Goal: Task Accomplishment & Management: Use online tool/utility

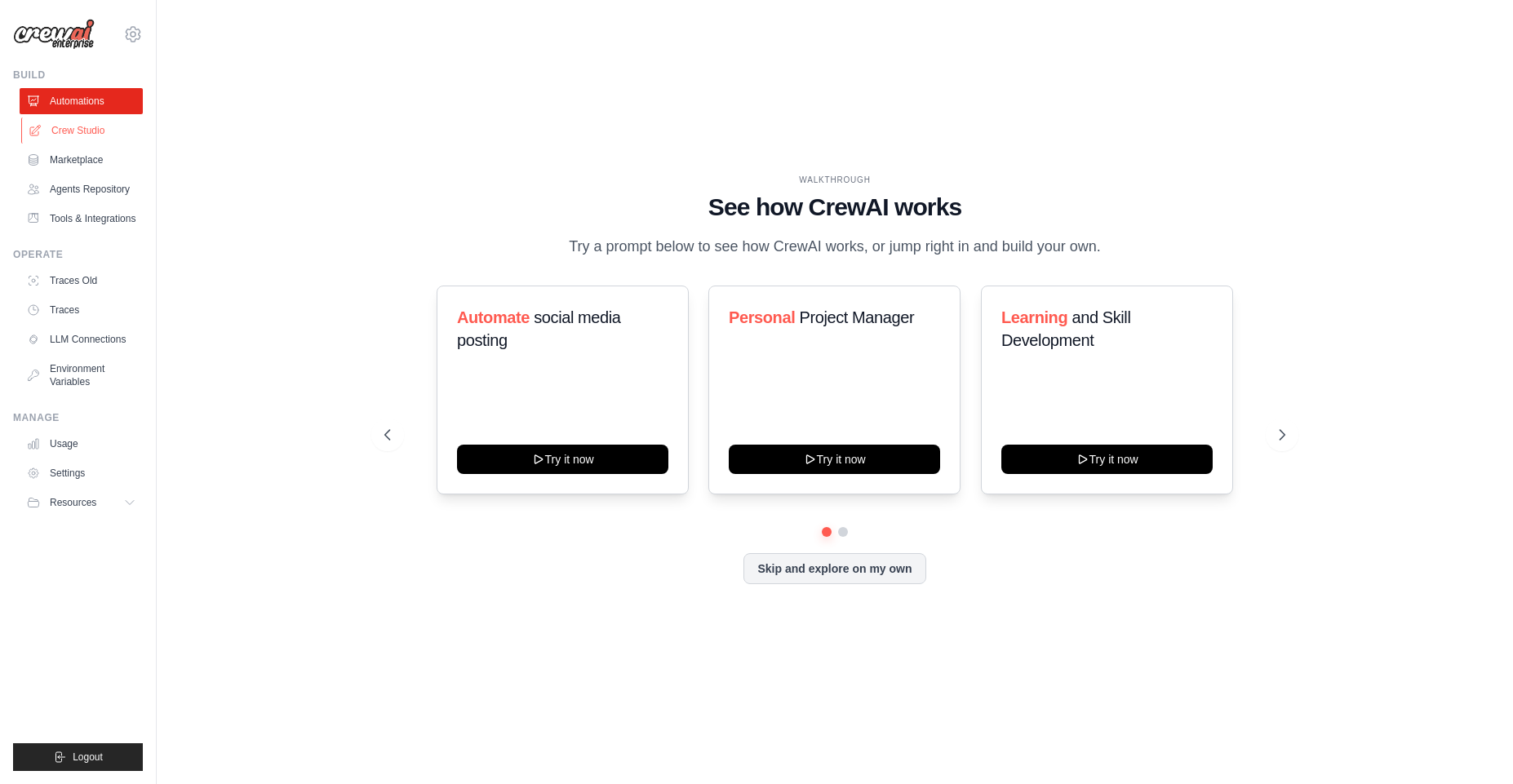
click at [86, 135] on link "Crew Studio" at bounding box center [83, 130] width 124 height 26
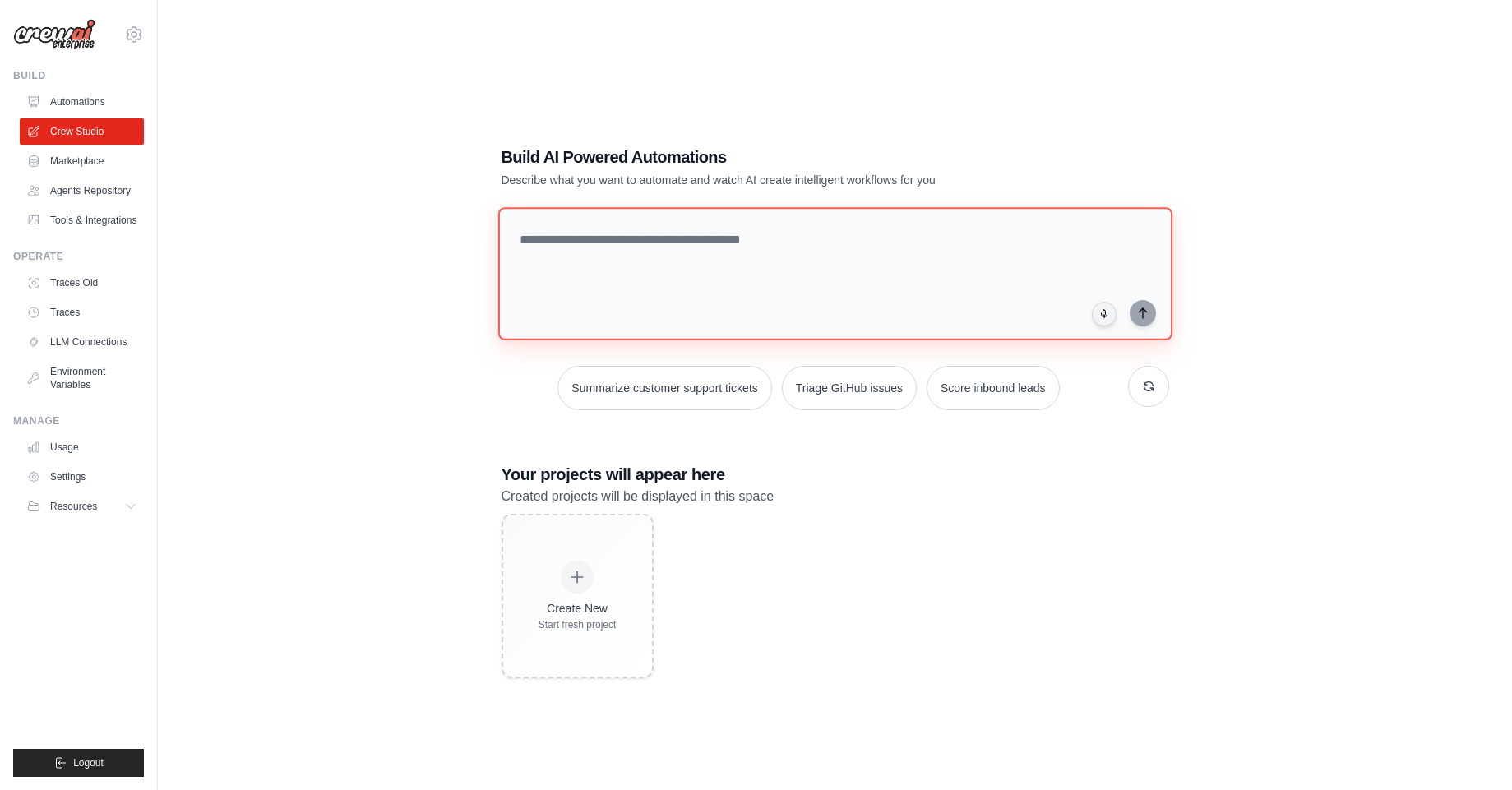
click at [865, 262] on textarea at bounding box center [834, 273] width 674 height 133
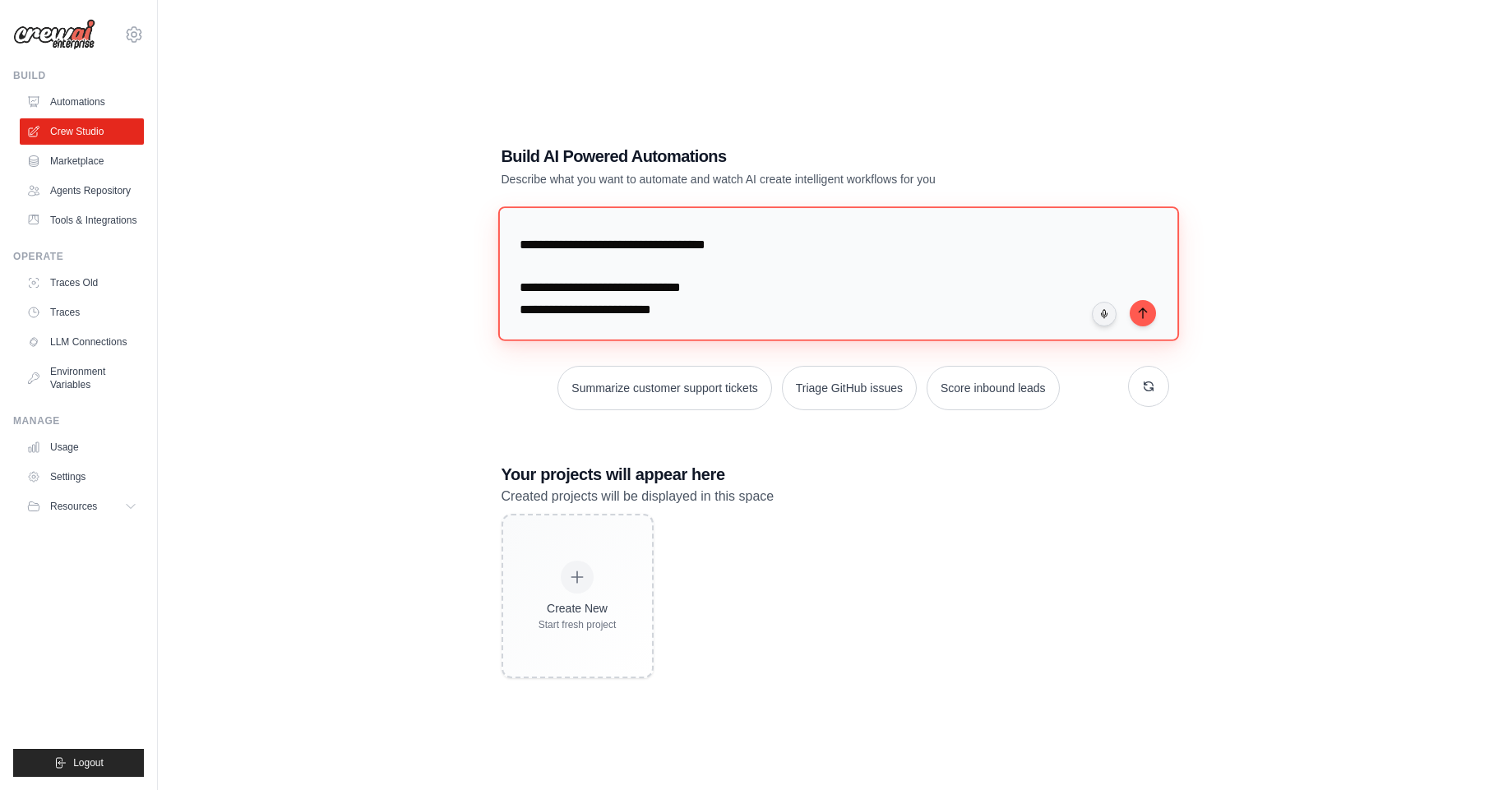
scroll to position [38, 0]
type textarea "**********"
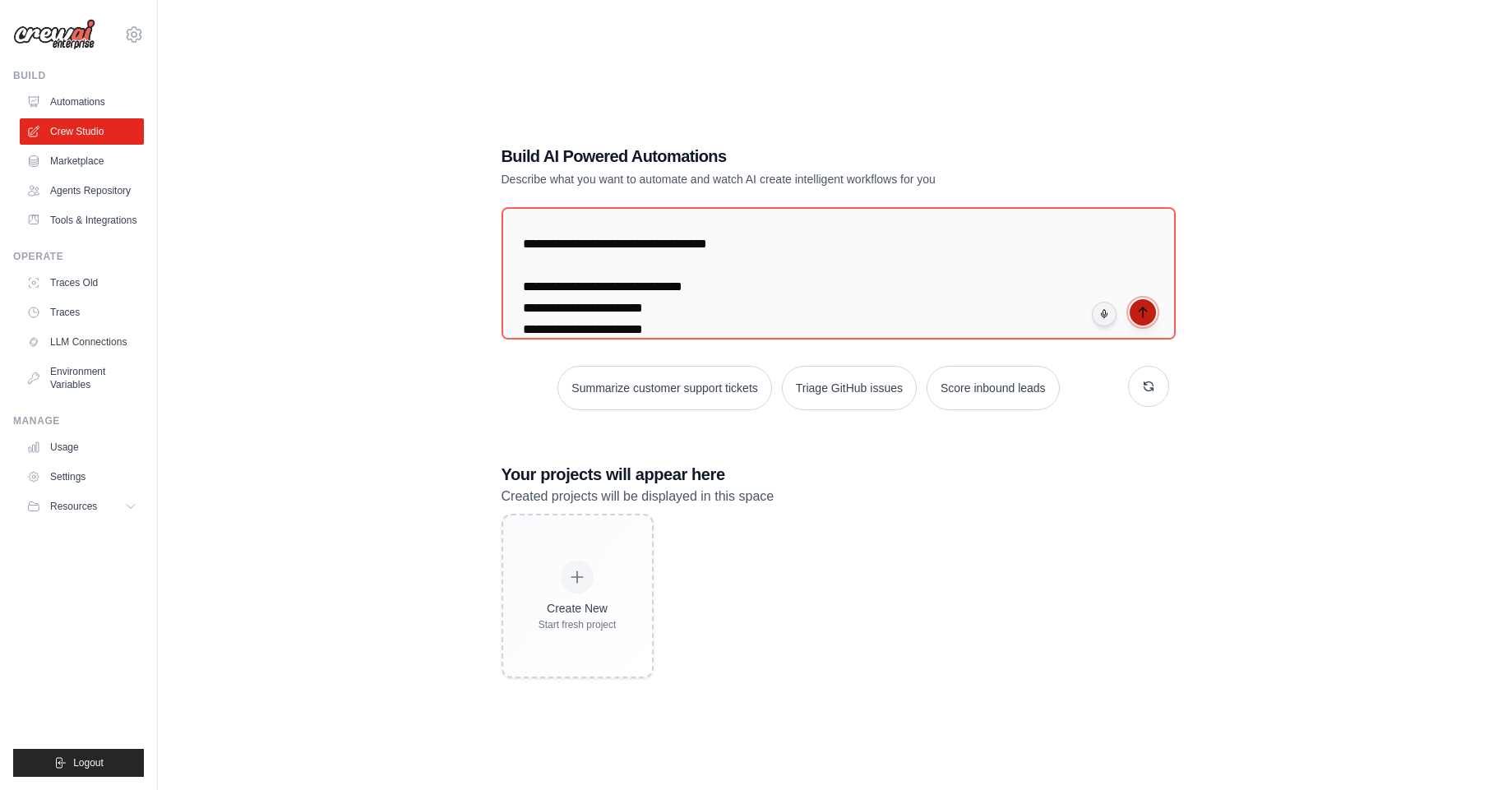
click at [1143, 308] on icon "submit" at bounding box center [1142, 312] width 13 height 13
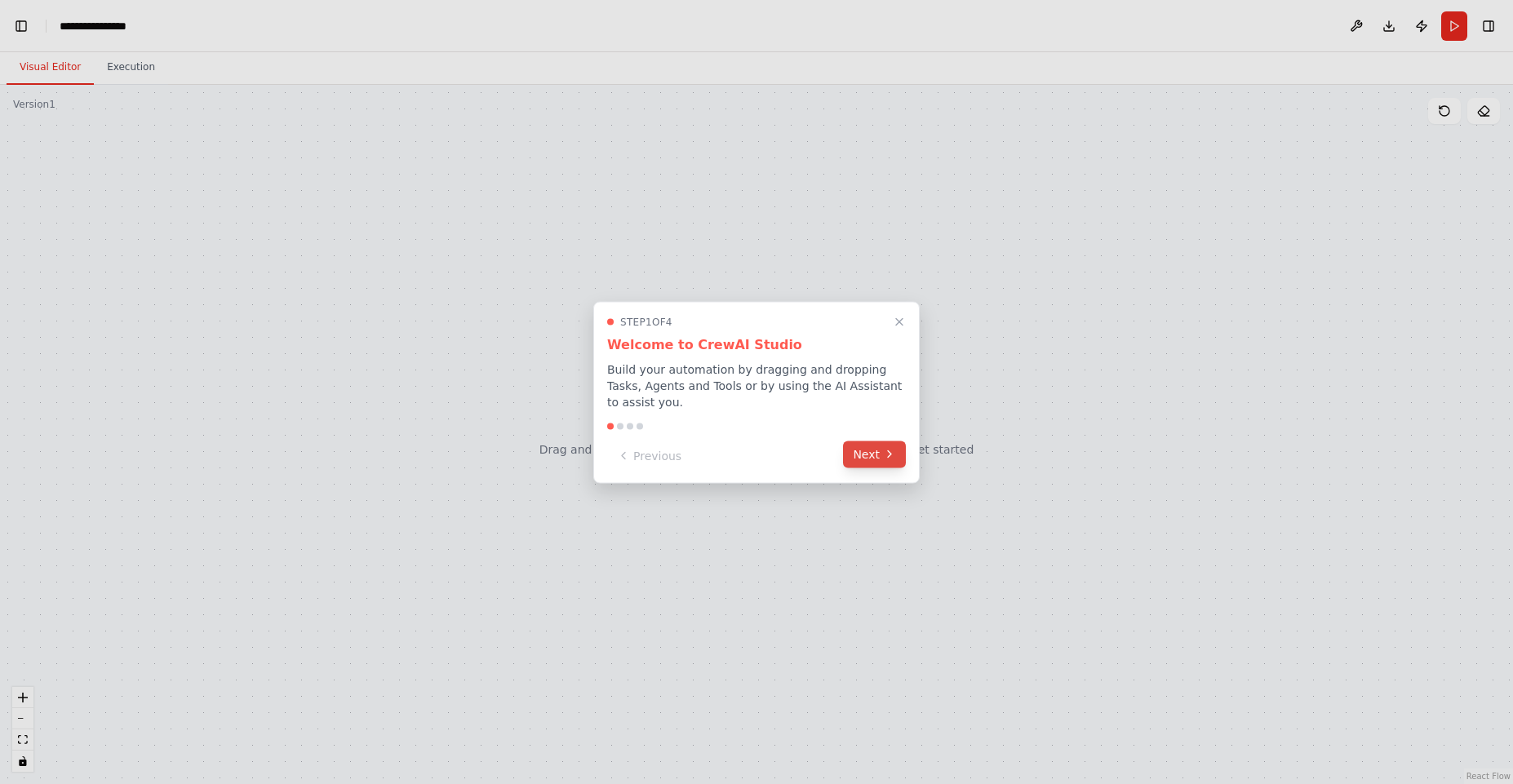
scroll to position [1548, 0]
click at [881, 453] on button "Next" at bounding box center [875, 454] width 63 height 27
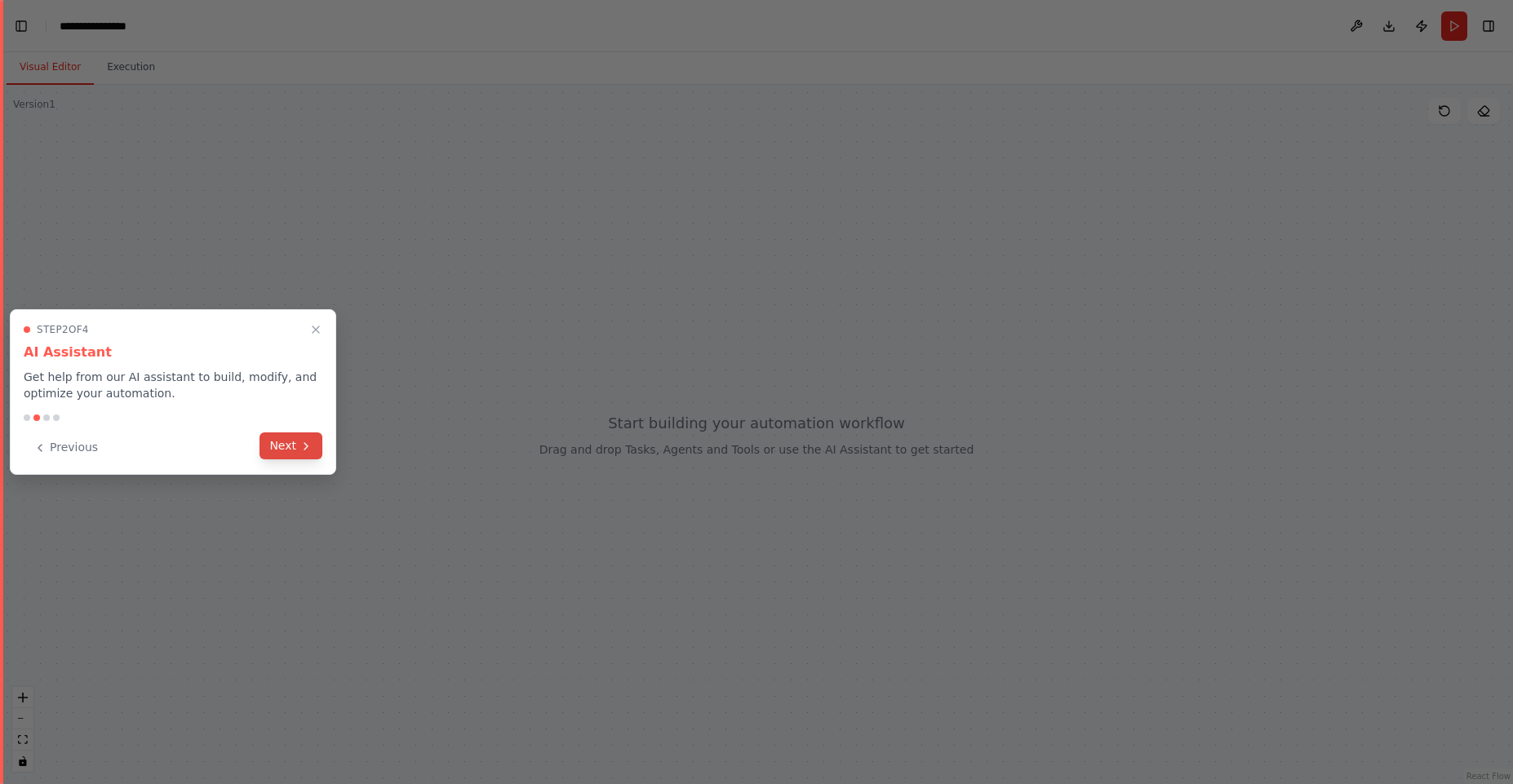
click at [284, 441] on button "Next" at bounding box center [292, 447] width 63 height 27
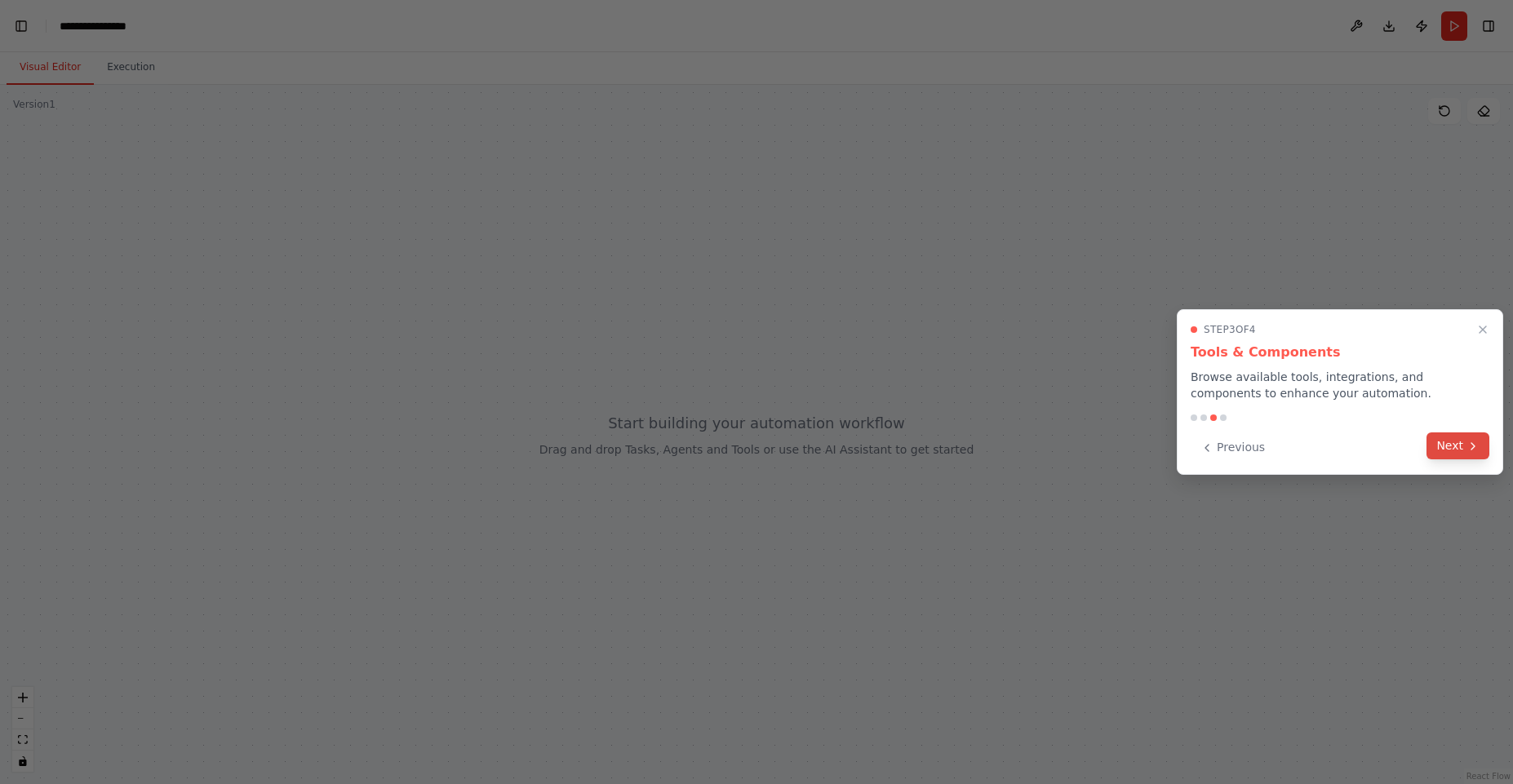
click at [1462, 442] on button "Next" at bounding box center [1458, 447] width 63 height 27
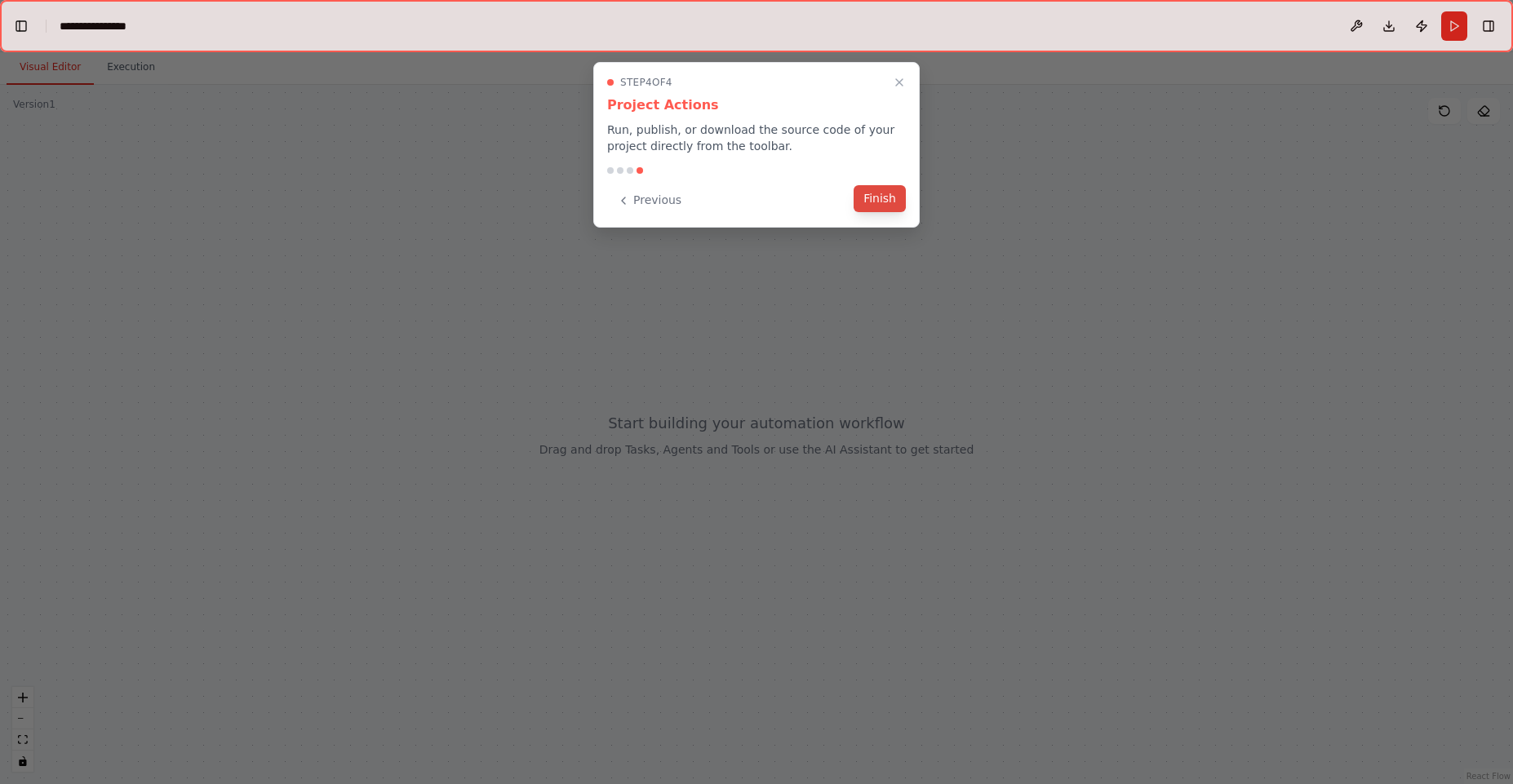
click at [893, 199] on button "Finish" at bounding box center [880, 199] width 52 height 27
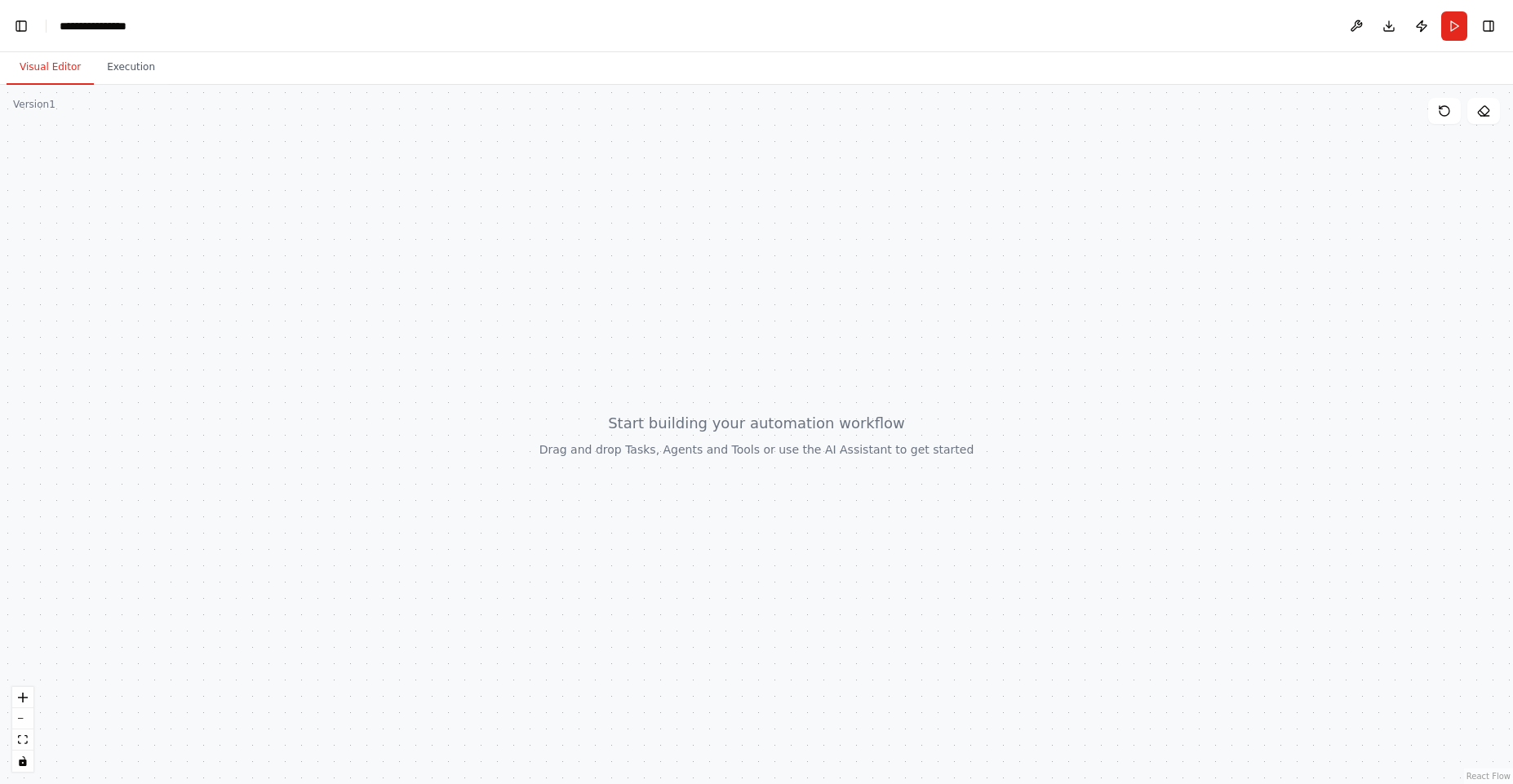
scroll to position [6148, 0]
click at [146, 69] on button "Execution" at bounding box center [130, 67] width 74 height 34
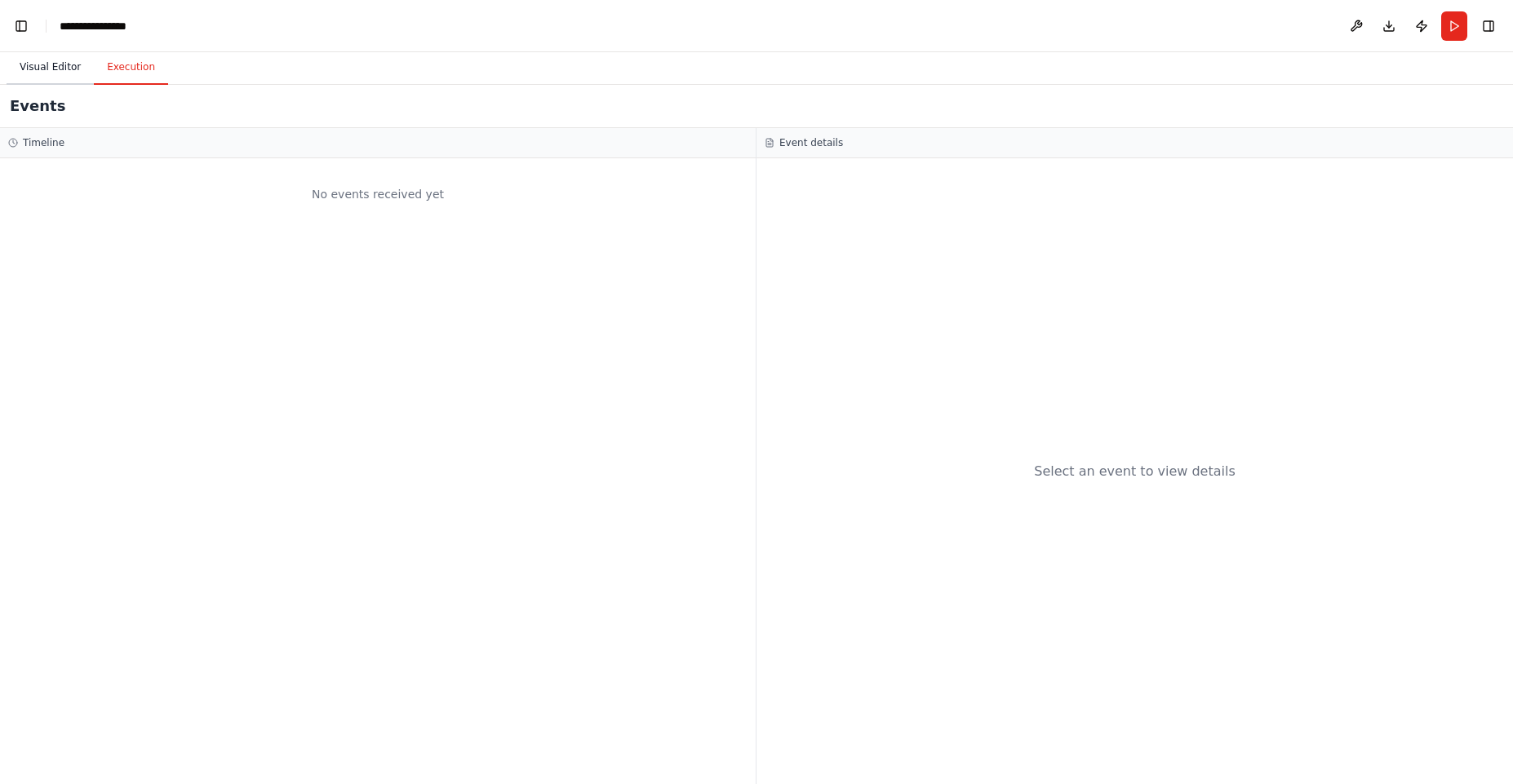
scroll to position [6206, 0]
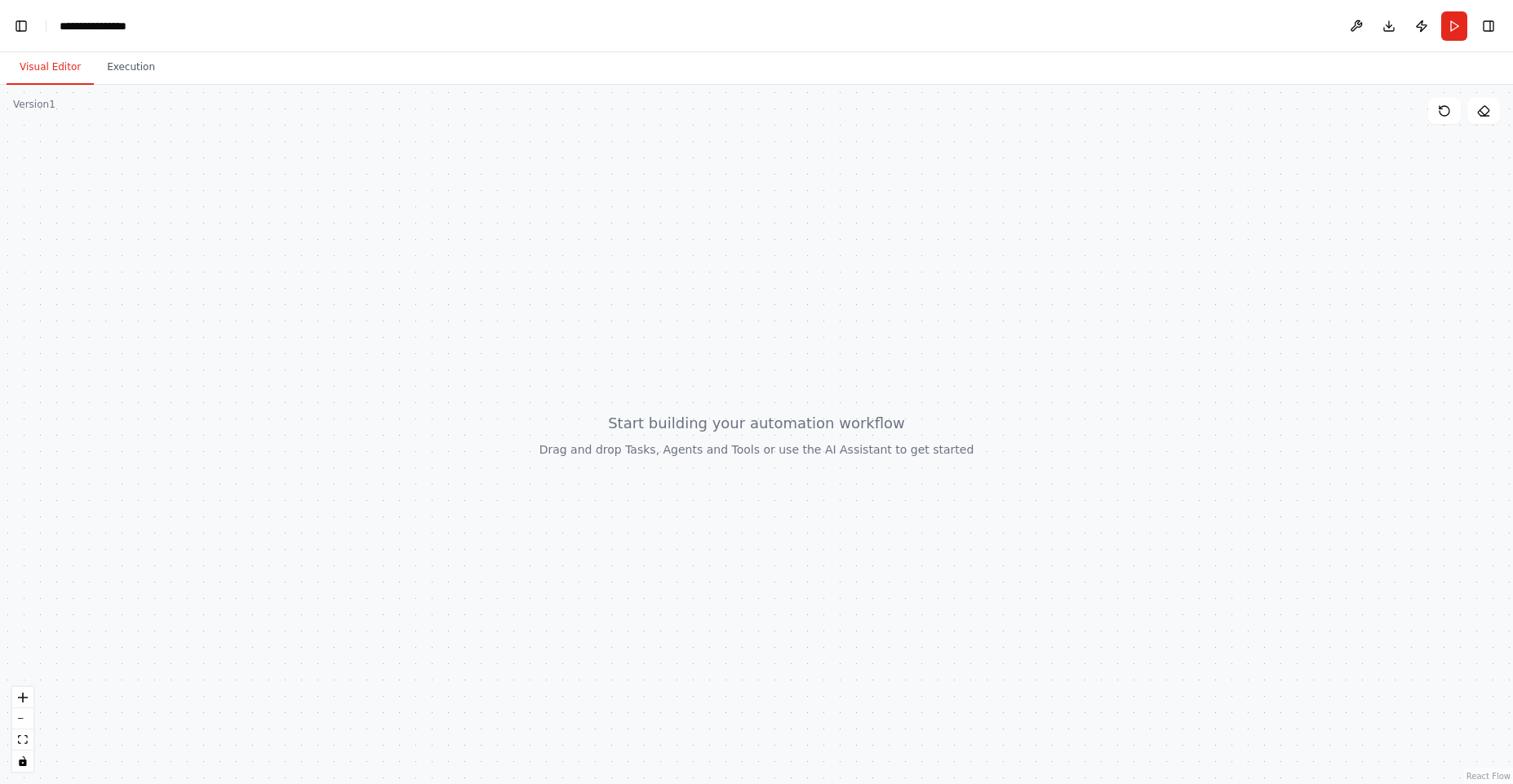
drag, startPoint x: 66, startPoint y: 72, endPoint x: 55, endPoint y: 88, distance: 19.4
click at [64, 72] on button "Visual Editor" at bounding box center [50, 67] width 87 height 34
click at [20, 702] on icon "zoom in" at bounding box center [22, 697] width 9 height 9
click at [1423, 34] on button "Publish" at bounding box center [1422, 26] width 26 height 29
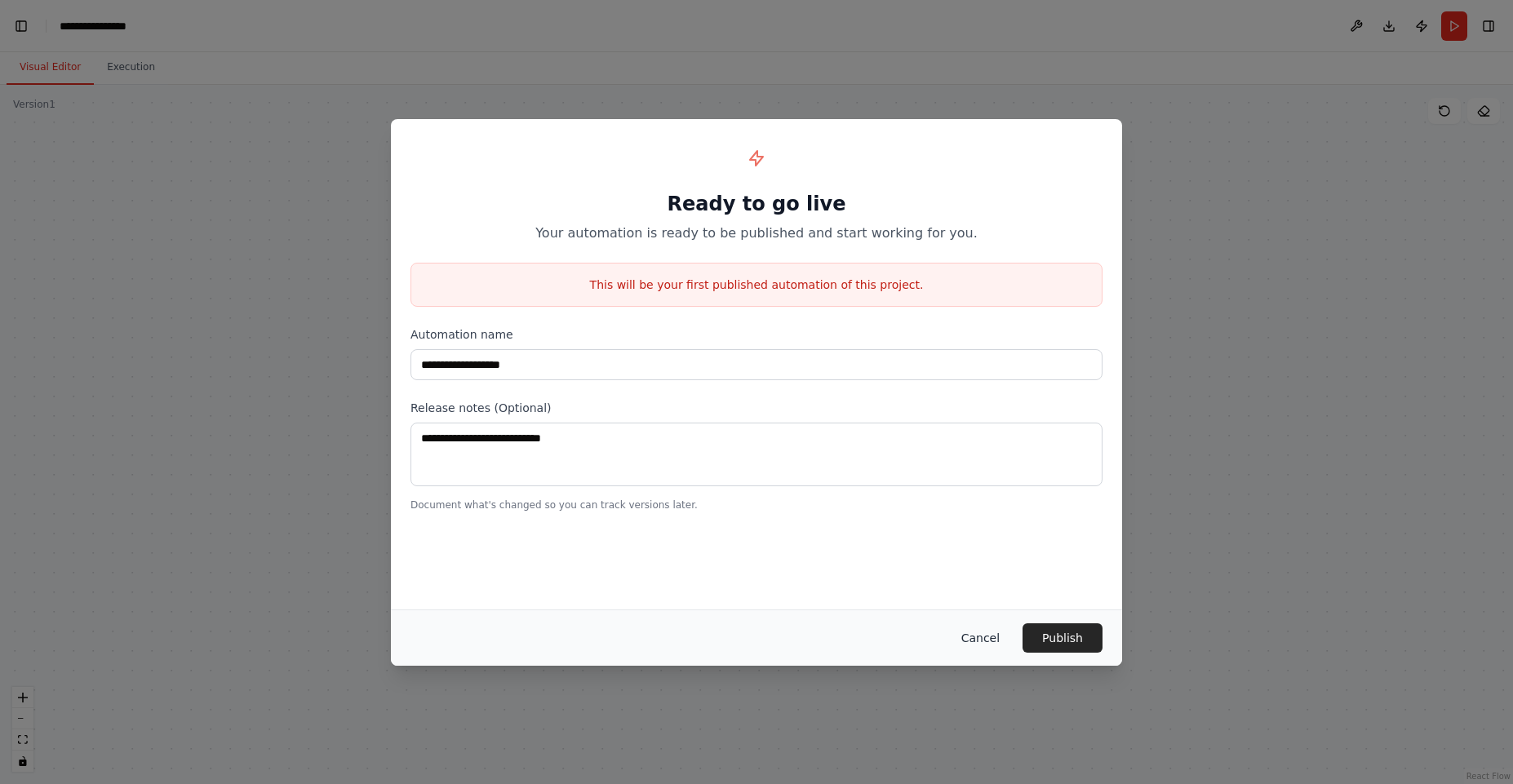
click at [990, 642] on button "Cancel" at bounding box center [981, 638] width 65 height 29
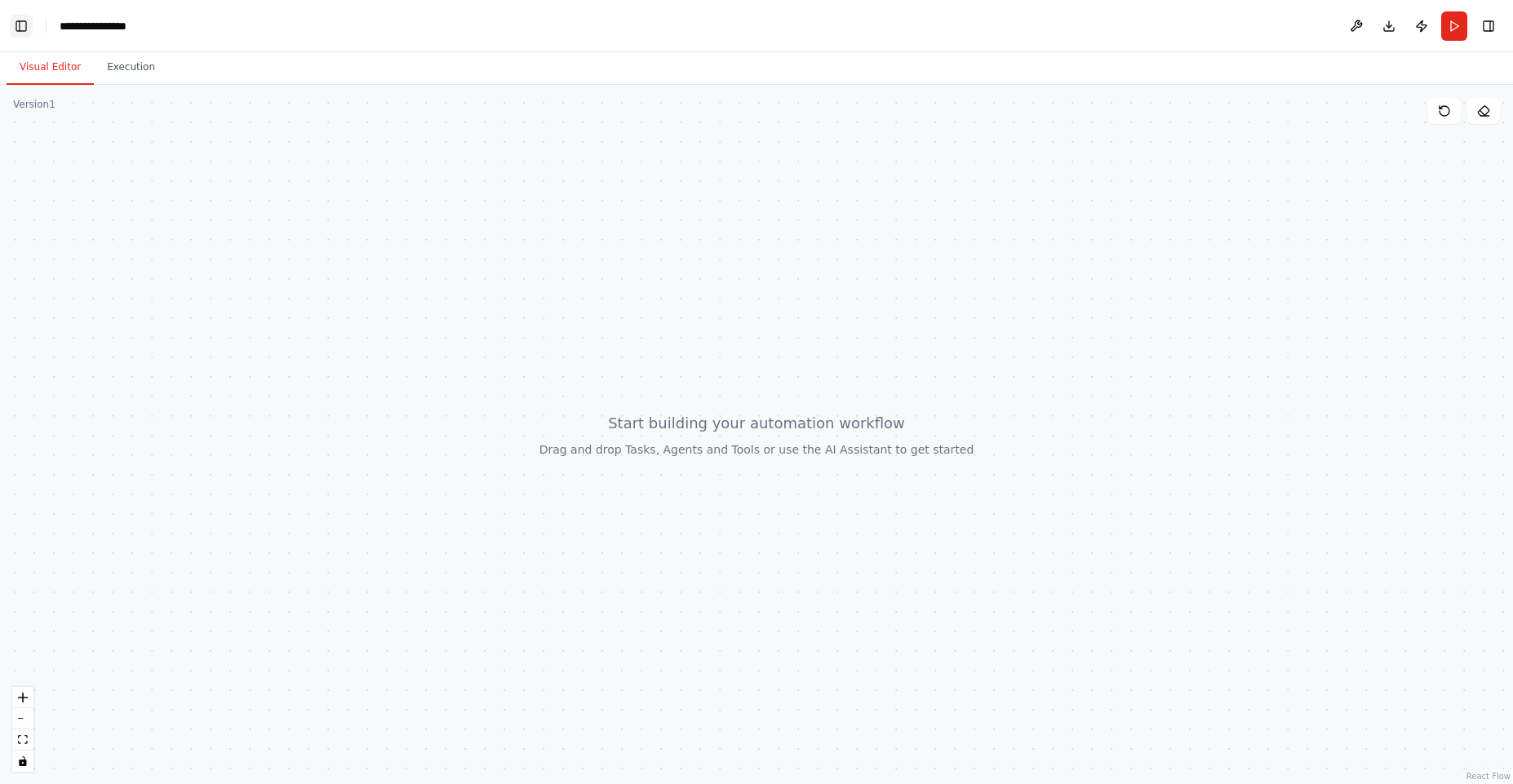
click at [20, 27] on button "Toggle Left Sidebar" at bounding box center [20, 26] width 23 height 23
click at [20, 26] on button "Toggle Left Sidebar" at bounding box center [20, 26] width 23 height 23
click at [18, 26] on button "Toggle Left Sidebar" at bounding box center [20, 26] width 23 height 23
click at [1493, 29] on button "Toggle Right Sidebar" at bounding box center [1488, 26] width 23 height 23
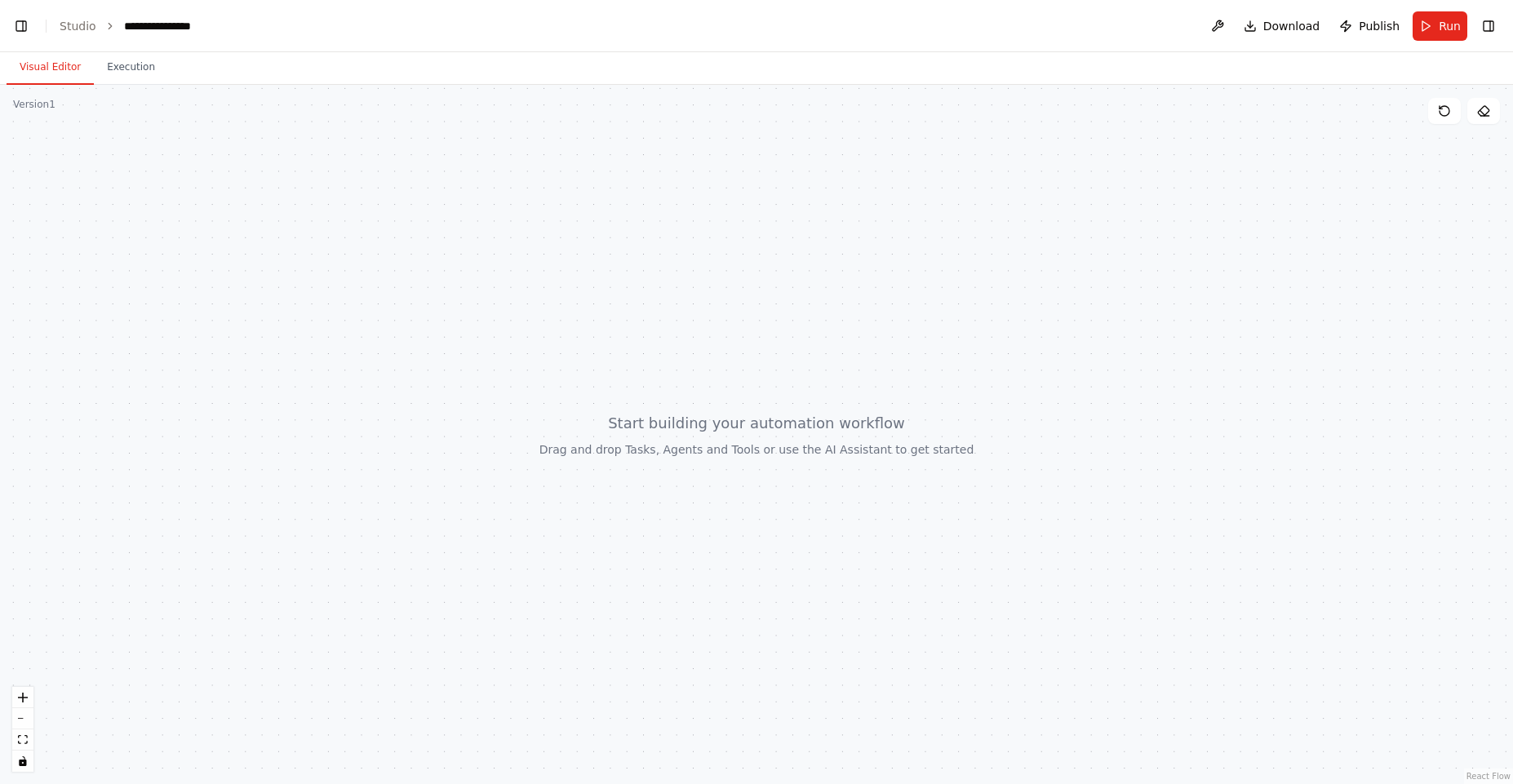
scroll to position [0, 20]
drag, startPoint x: 768, startPoint y: 441, endPoint x: 881, endPoint y: 404, distance: 118.9
click at [908, 353] on div at bounding box center [756, 435] width 1513 height 700
click at [863, 435] on div at bounding box center [756, 435] width 1513 height 700
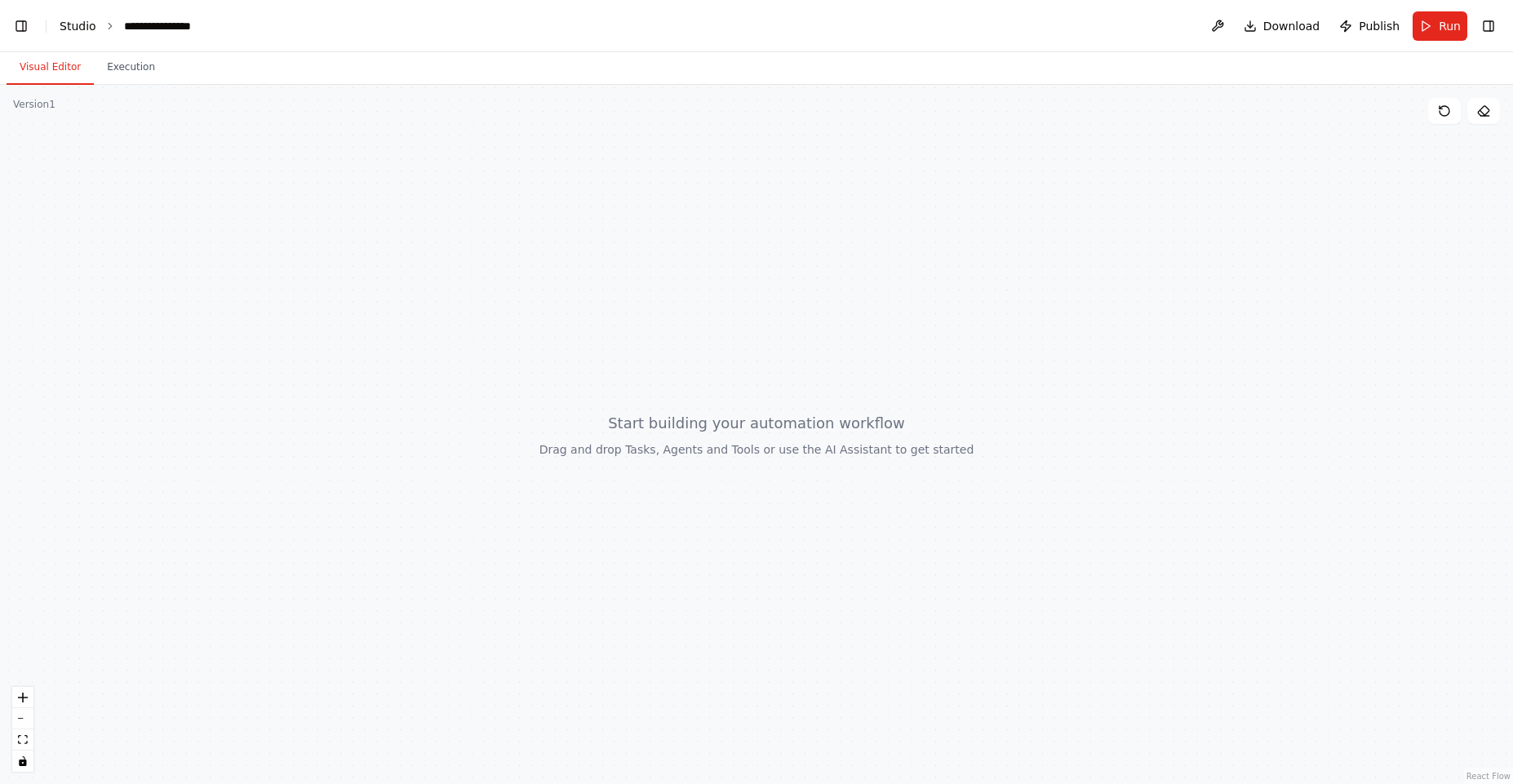
click at [84, 30] on link "Studio" at bounding box center [78, 26] width 37 height 13
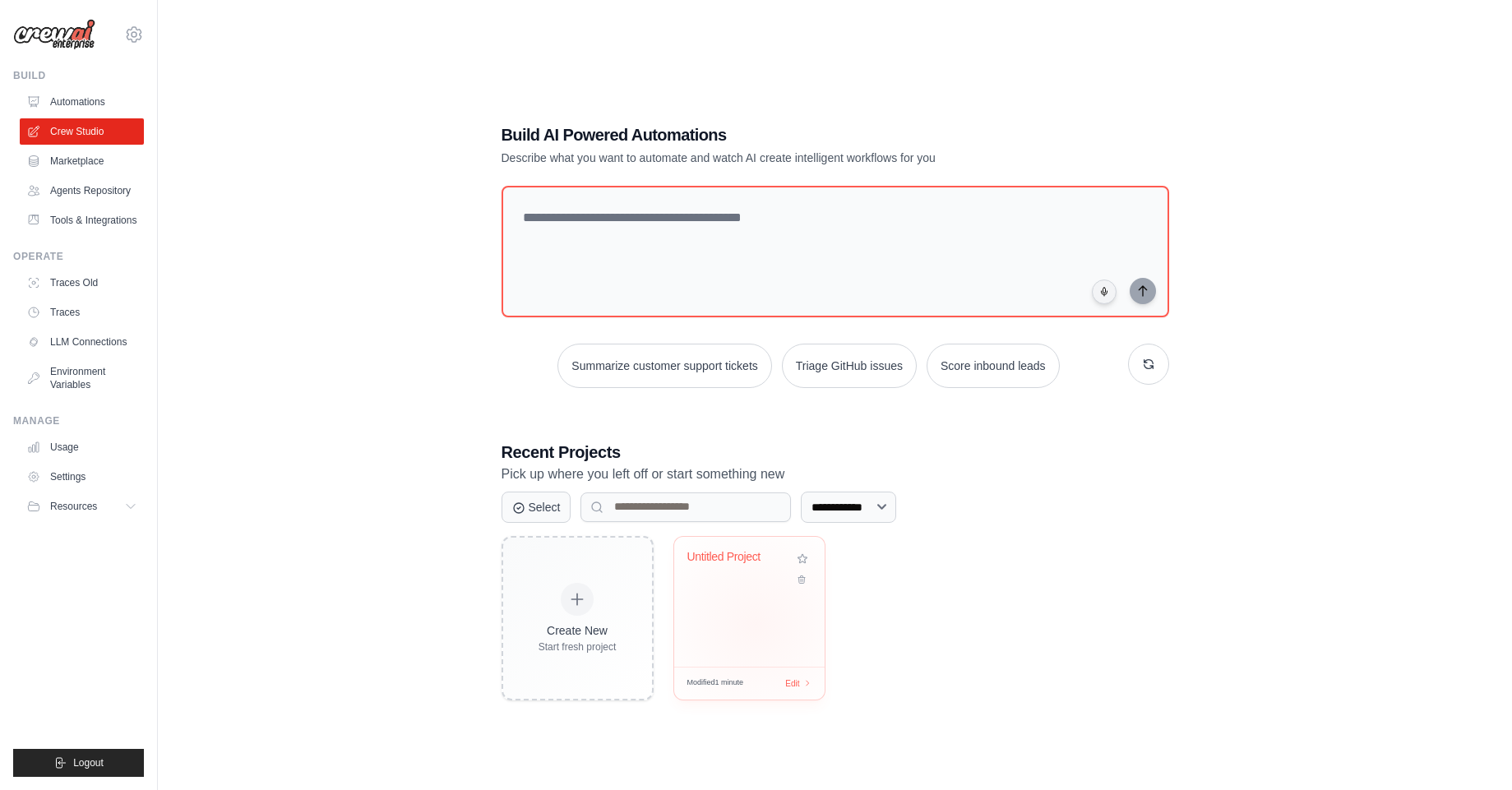
click at [756, 624] on div "Untitled Project" at bounding box center [749, 601] width 150 height 130
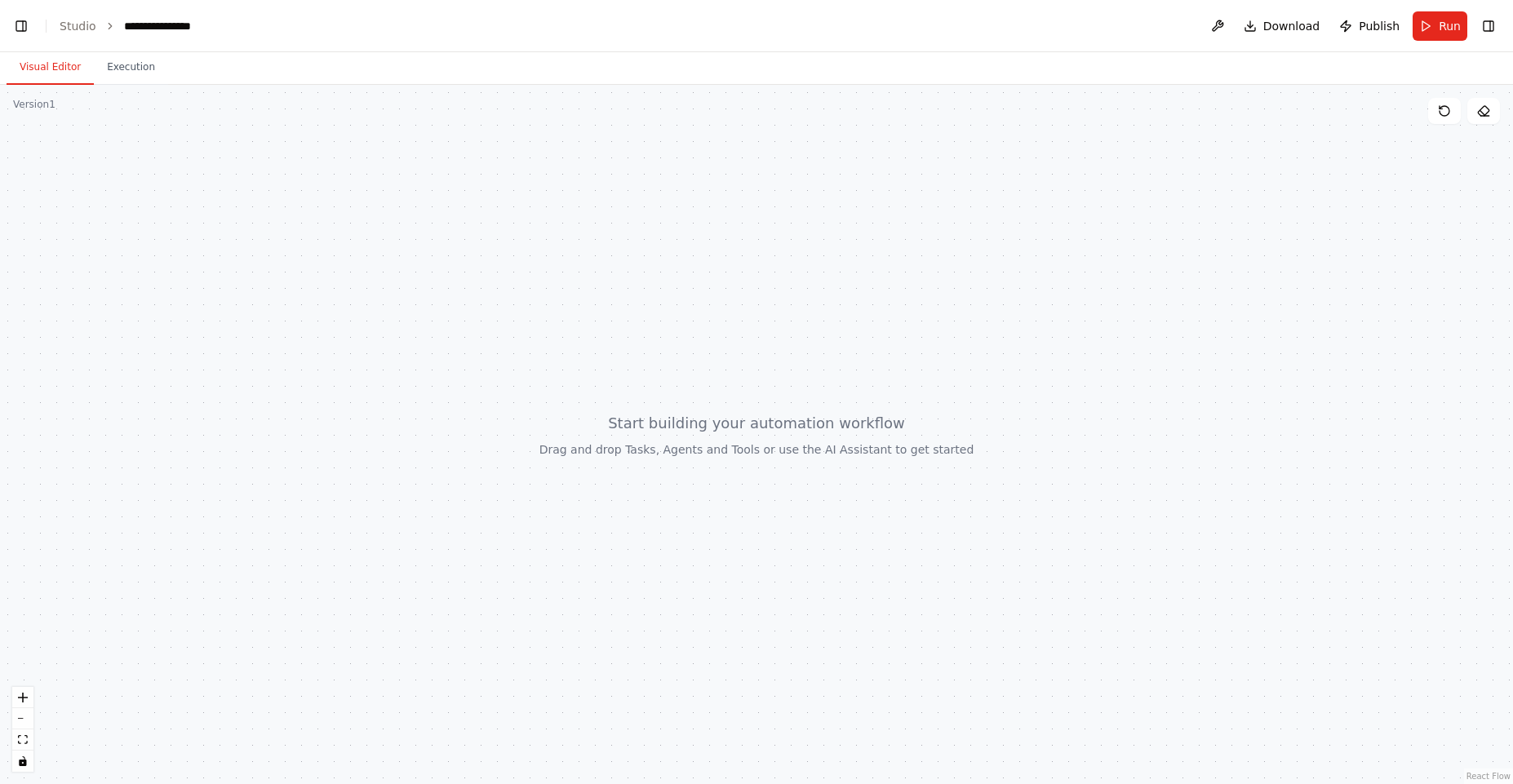
click at [38, 112] on div at bounding box center [756, 435] width 1513 height 700
click at [38, 108] on div "Version 1" at bounding box center [34, 104] width 43 height 13
click at [1445, 112] on icon at bounding box center [1444, 111] width 13 height 13
click at [68, 29] on link "Studio" at bounding box center [78, 26] width 37 height 13
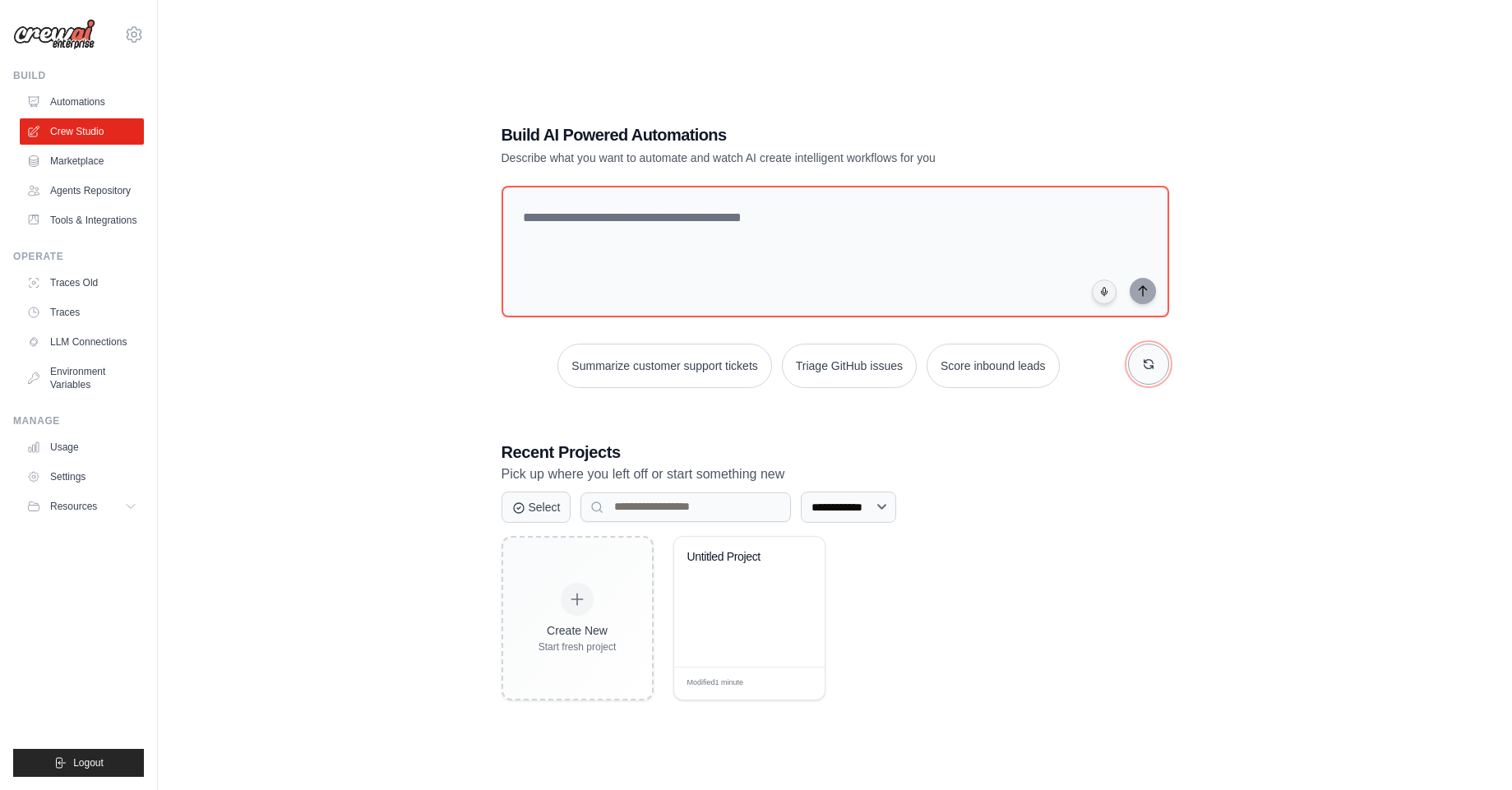
click at [1154, 360] on button "button" at bounding box center [1149, 364] width 41 height 41
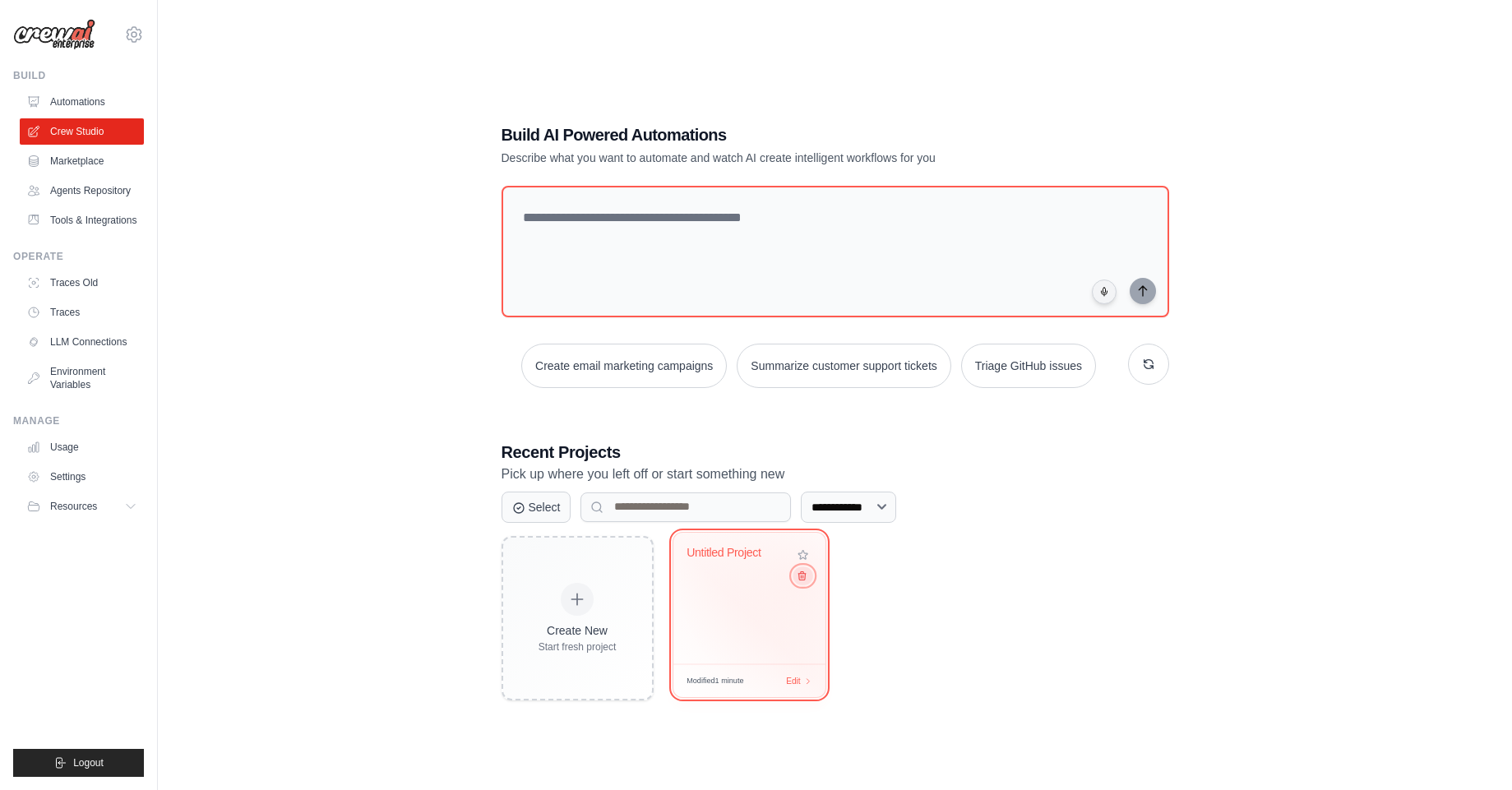
click at [799, 580] on icon at bounding box center [801, 575] width 10 height 10
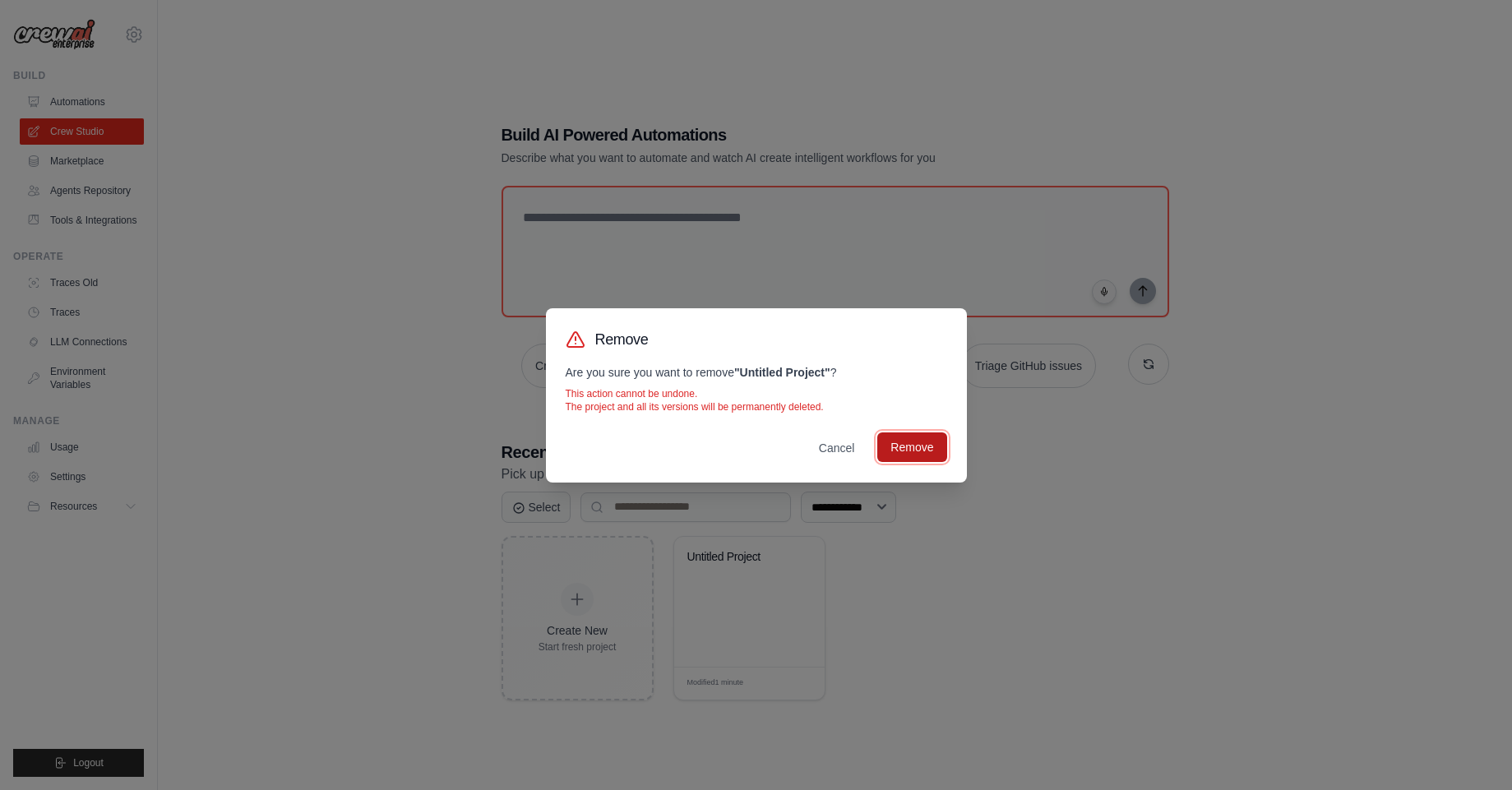
click at [912, 447] on button "Remove" at bounding box center [912, 447] width 69 height 29
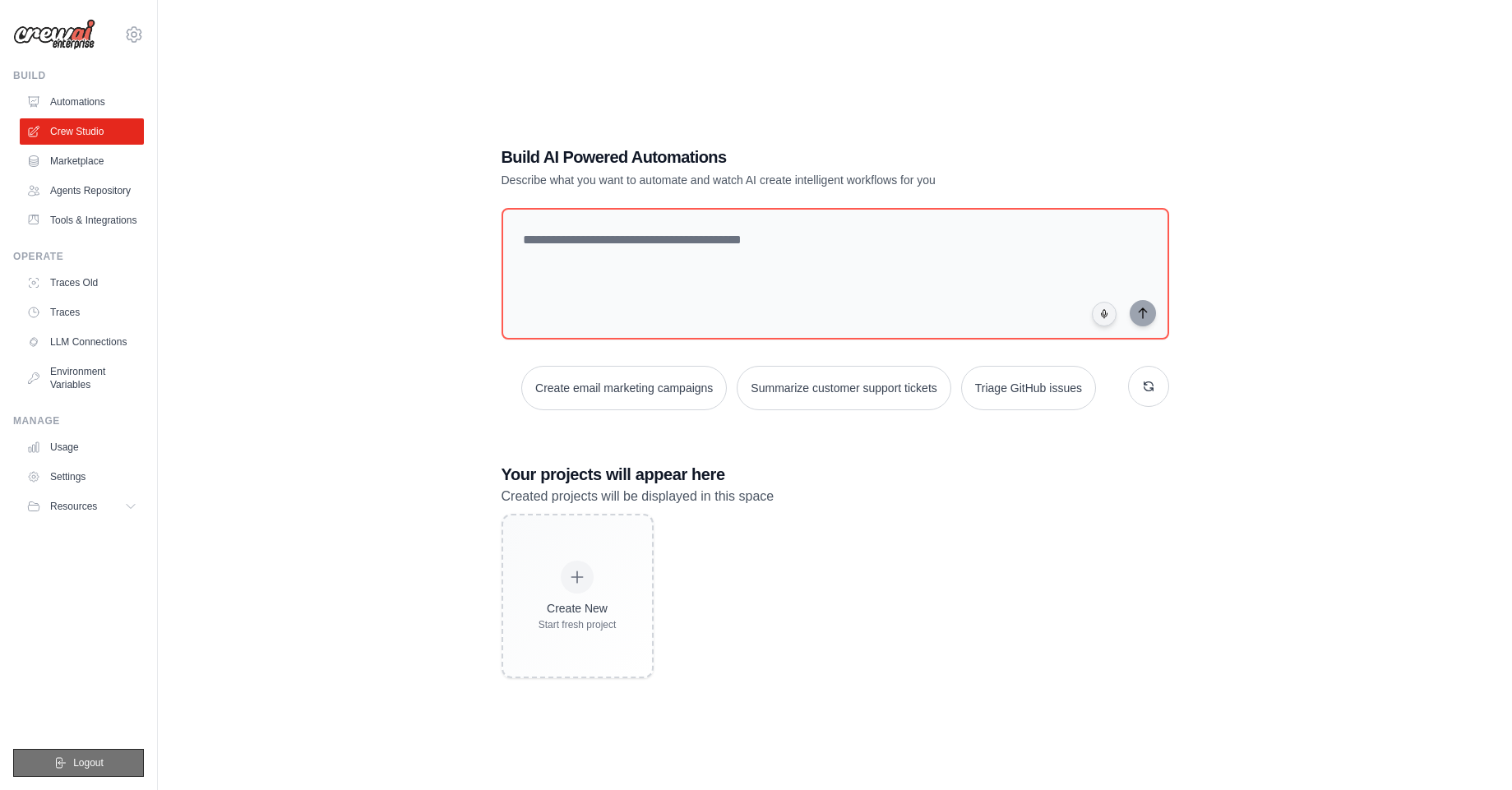
click at [94, 763] on span "Logout" at bounding box center [88, 763] width 30 height 13
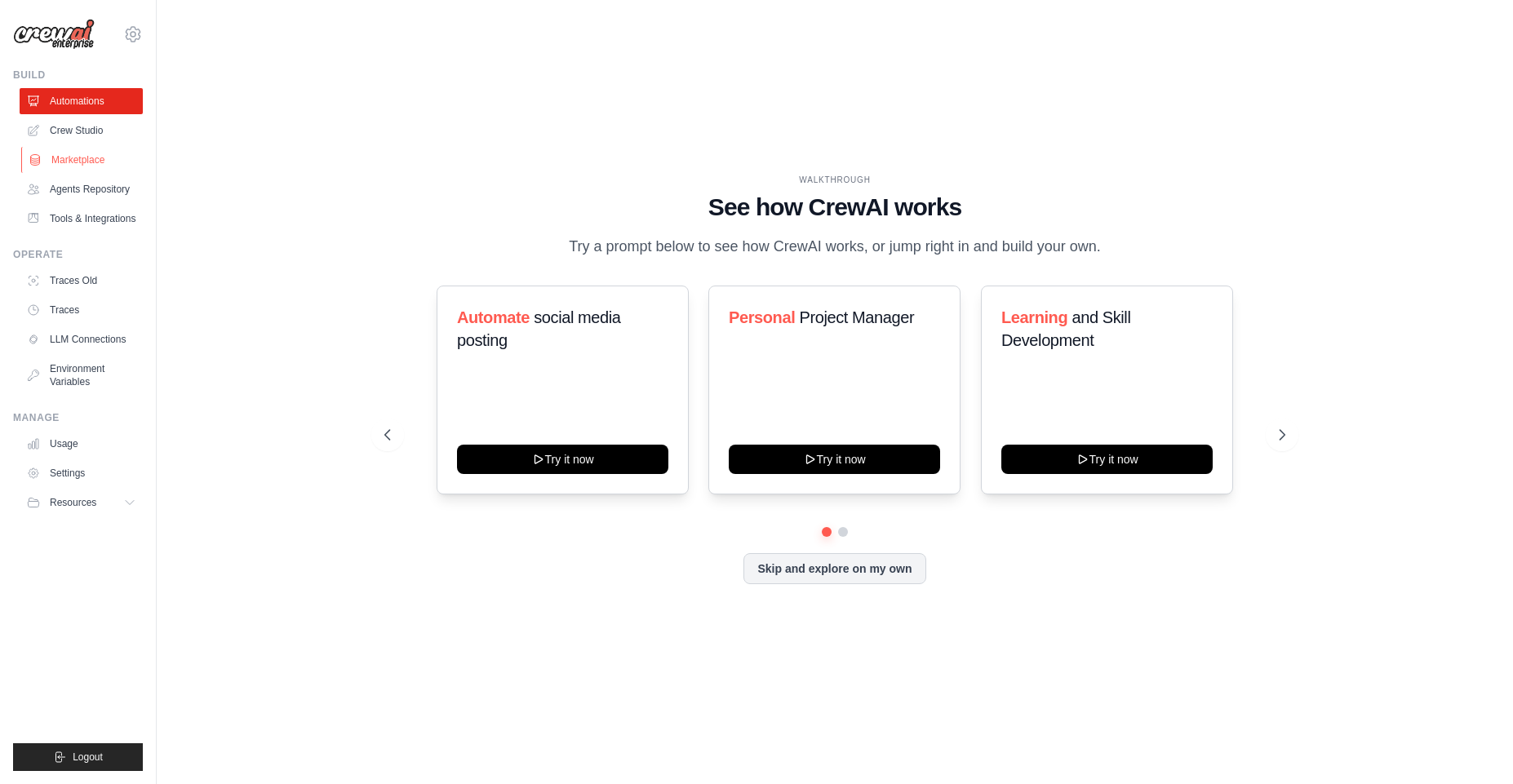
click at [83, 163] on link "Marketplace" at bounding box center [83, 159] width 124 height 26
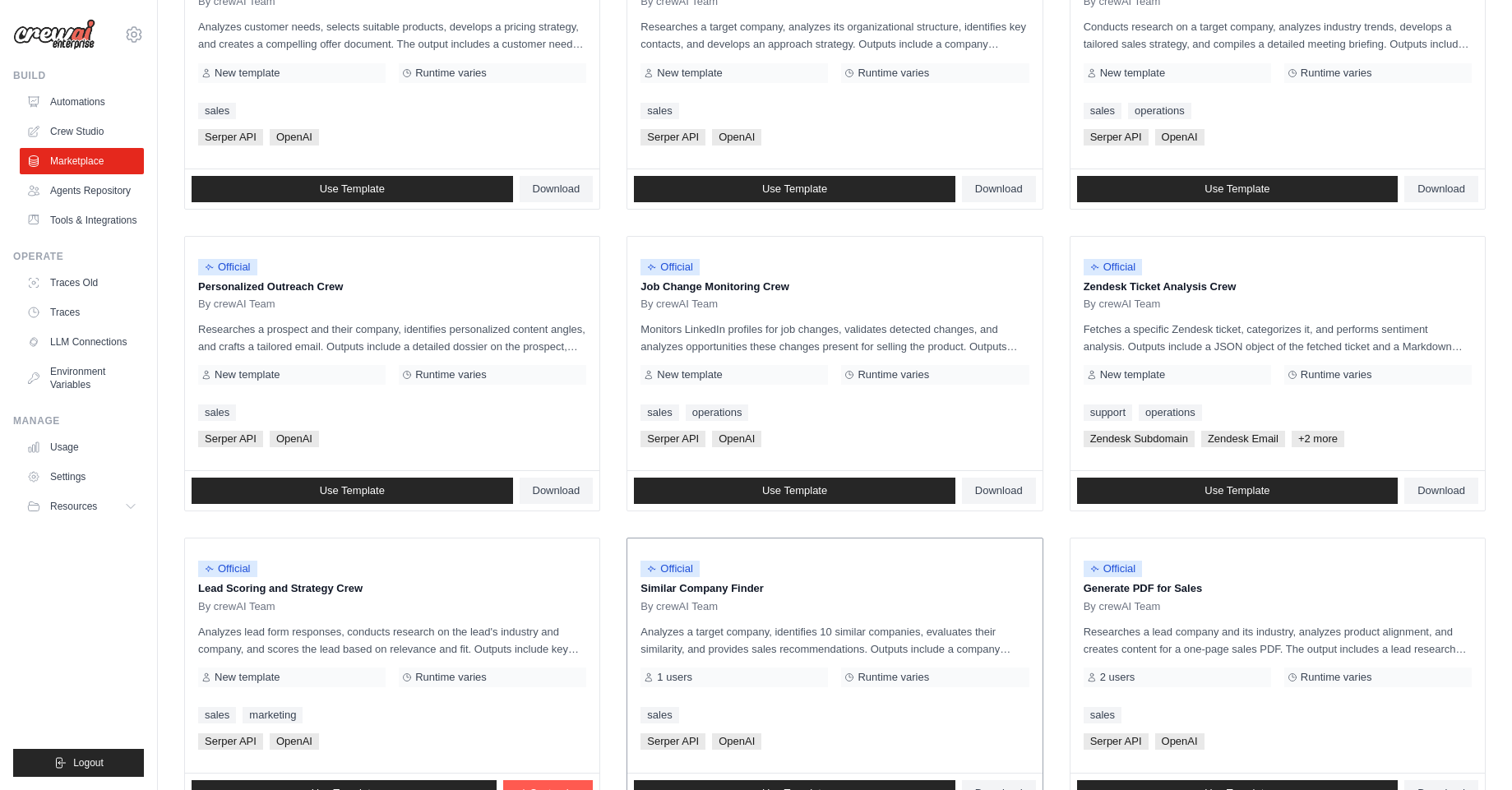
scroll to position [733, 0]
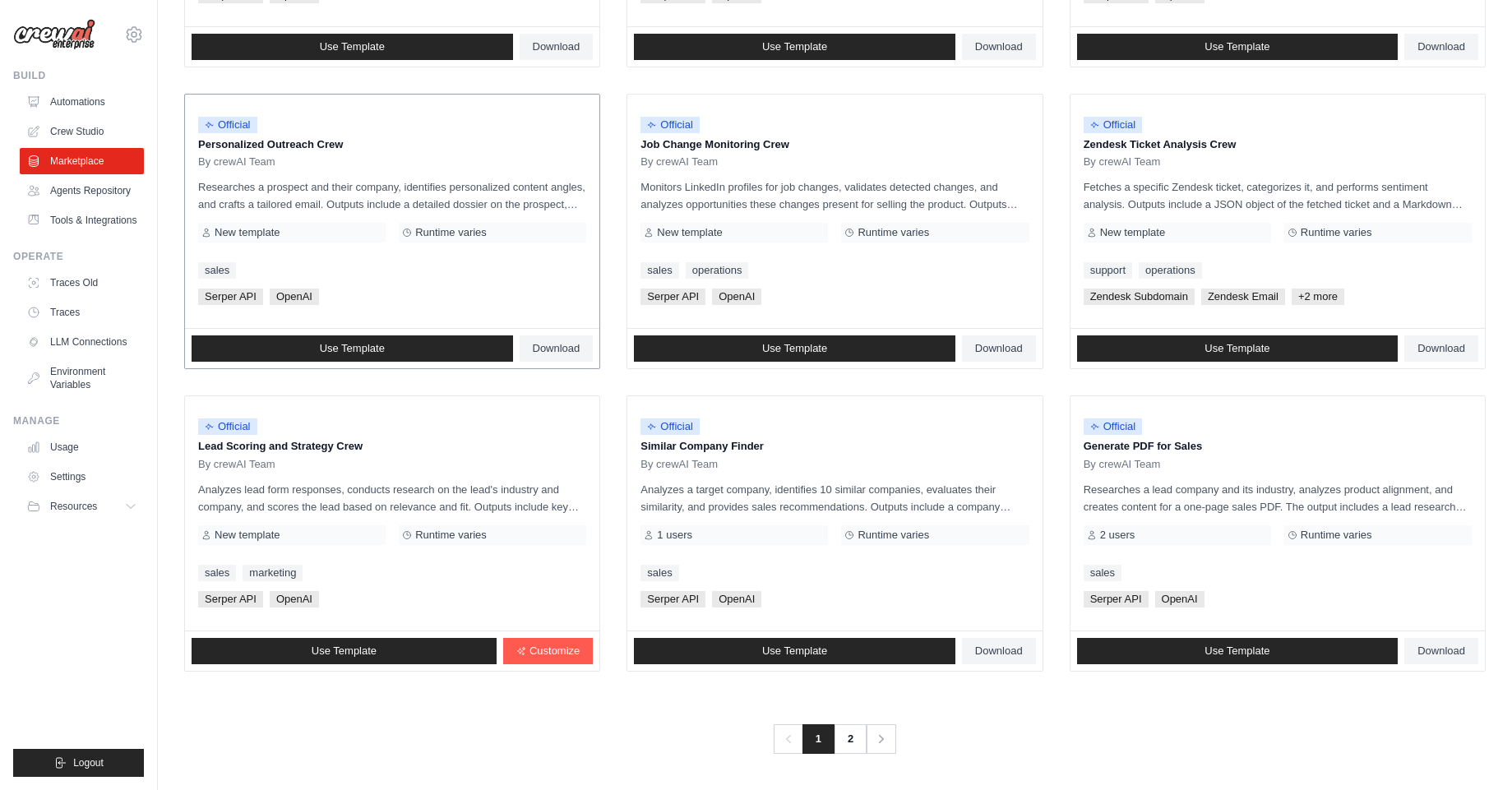
click at [235, 300] on span "Serper API" at bounding box center [231, 296] width 65 height 16
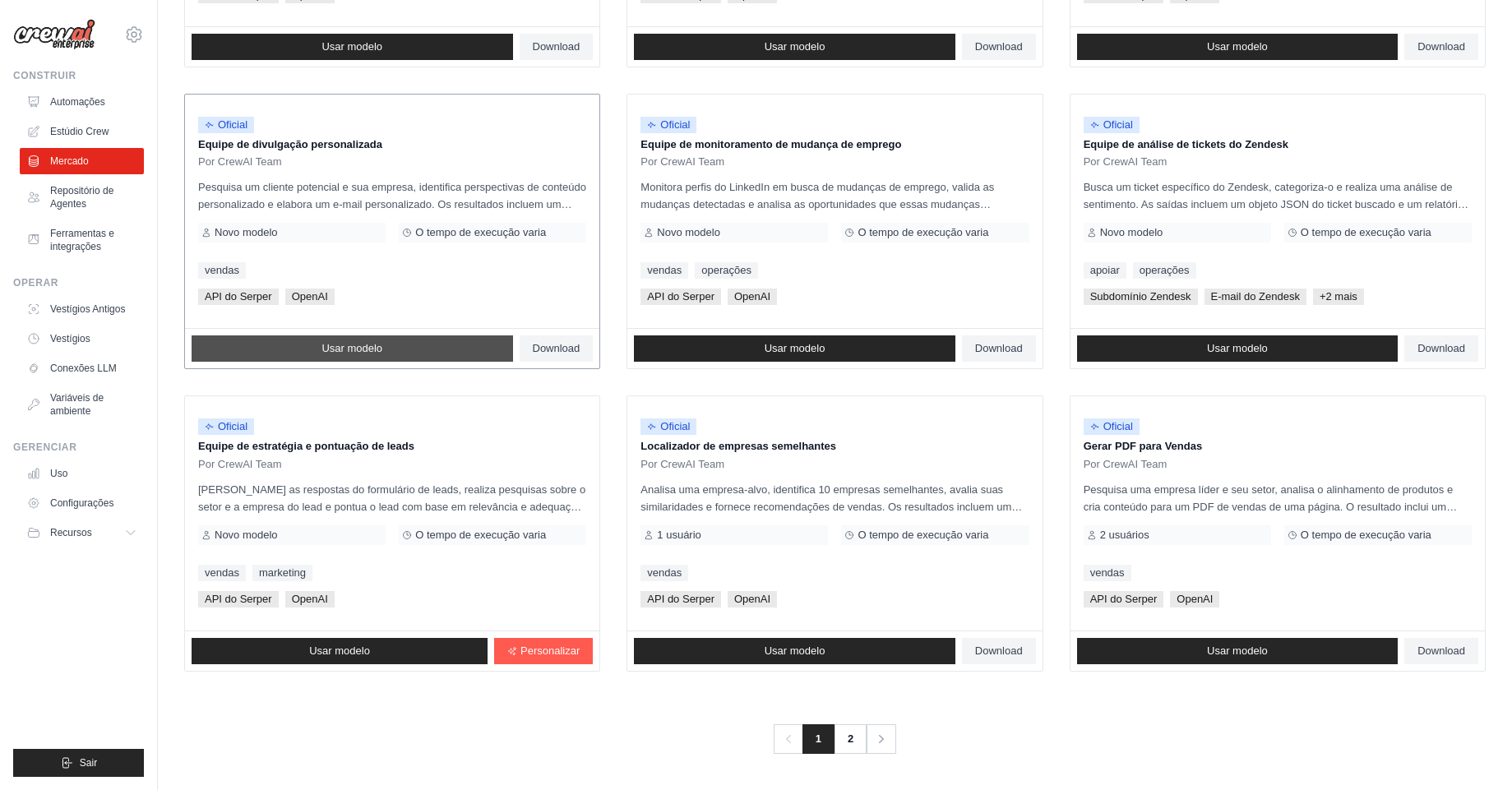
click at [386, 355] on link "Usar modelo" at bounding box center [352, 349] width 321 height 27
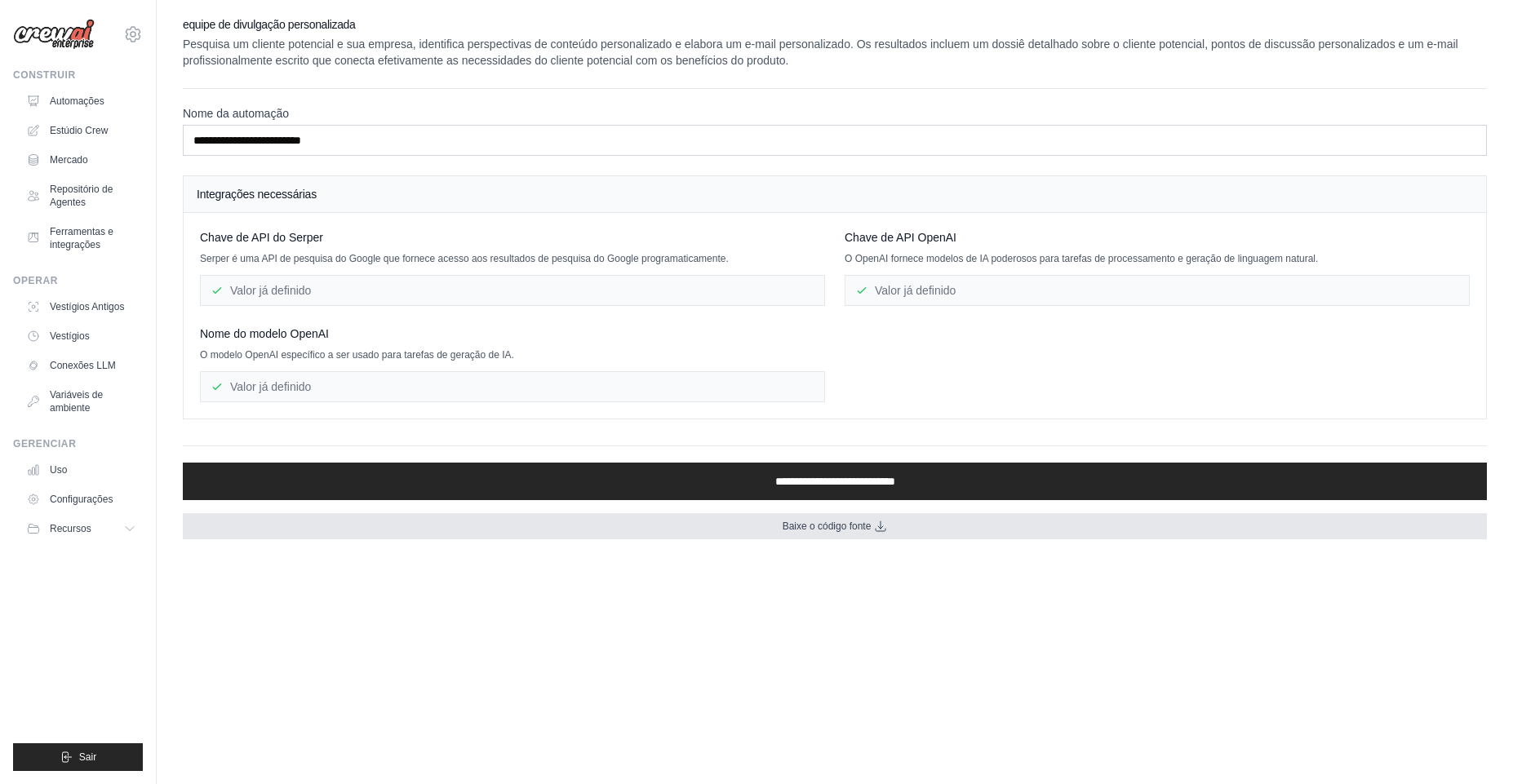
click at [876, 533] on link "Baixe o código fonte" at bounding box center [835, 526] width 1304 height 26
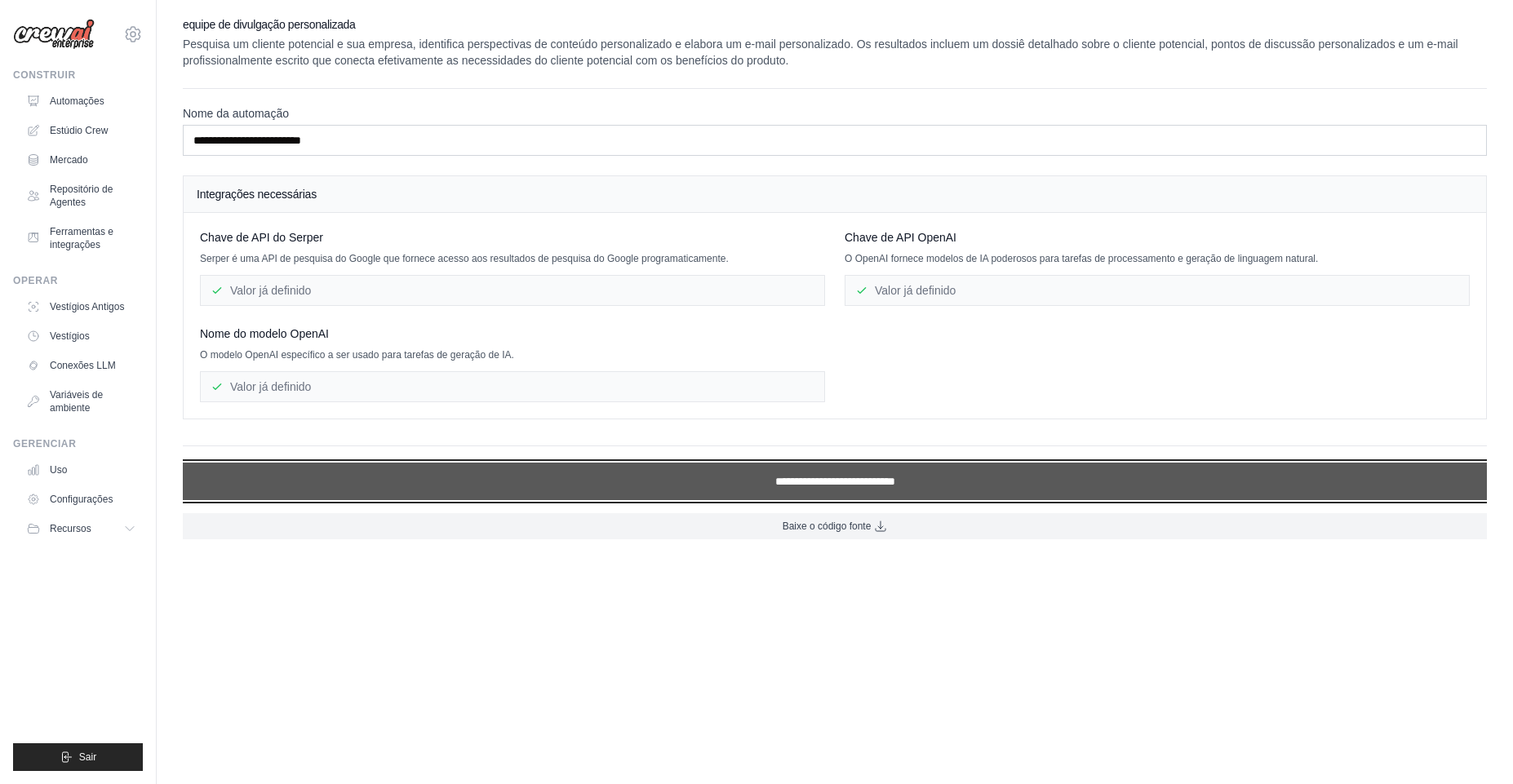
click at [782, 477] on input "**********" at bounding box center [835, 481] width 1304 height 37
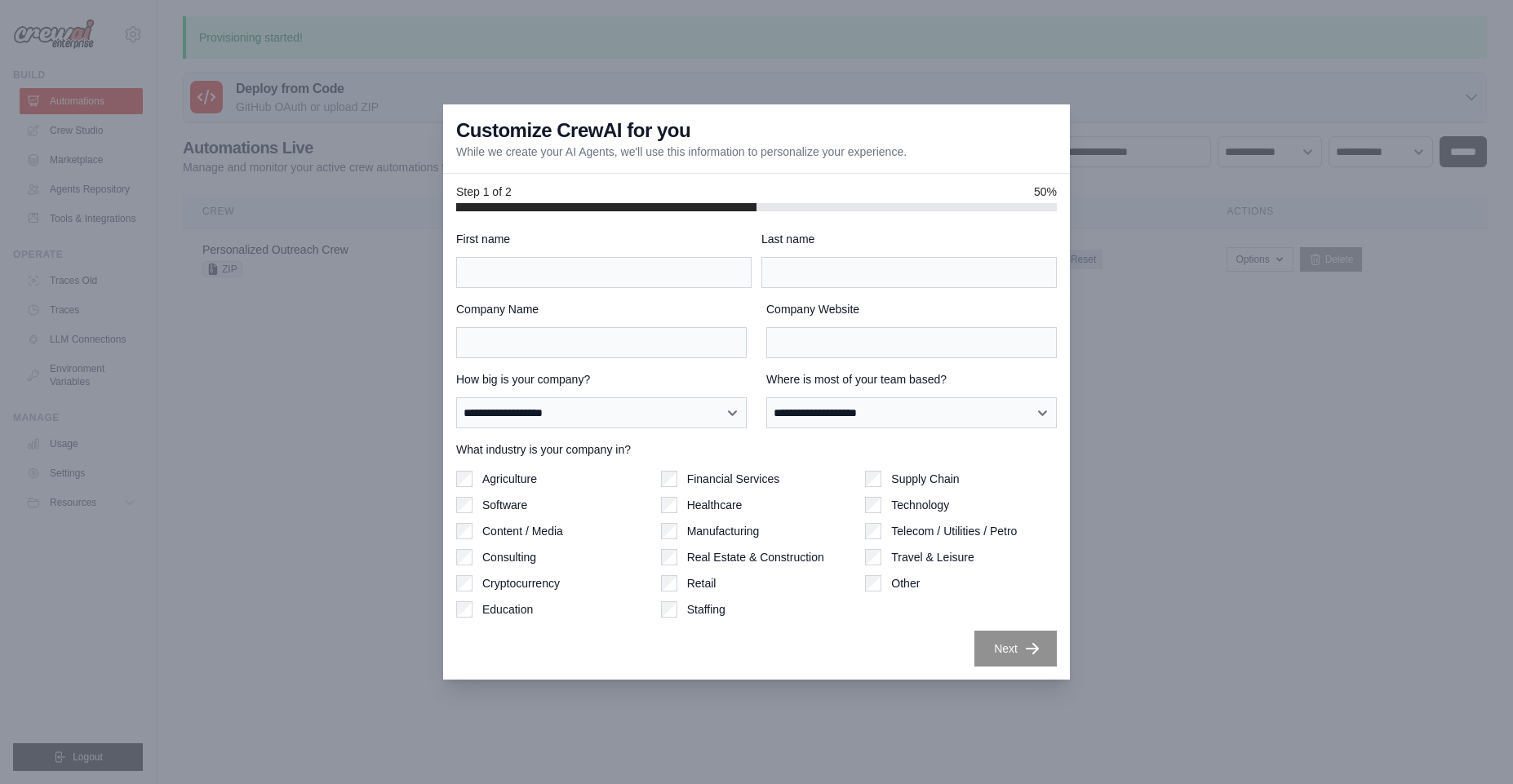
click at [277, 292] on div at bounding box center [756, 392] width 1513 height 784
